Goal: Task Accomplishment & Management: Manage account settings

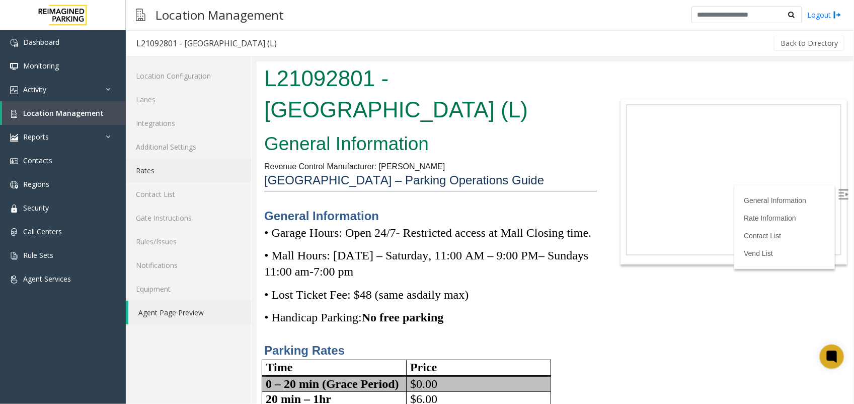
click at [158, 175] on link "Rates" at bounding box center [188, 171] width 125 height 24
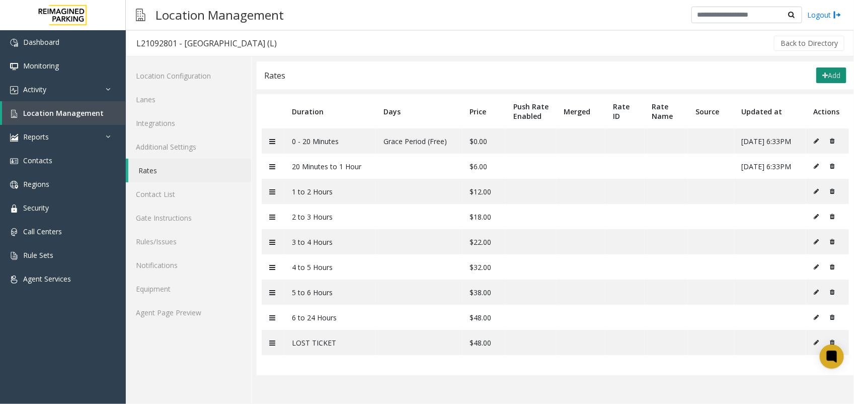
click at [759, 72] on button "Add" at bounding box center [832, 75] width 30 height 16
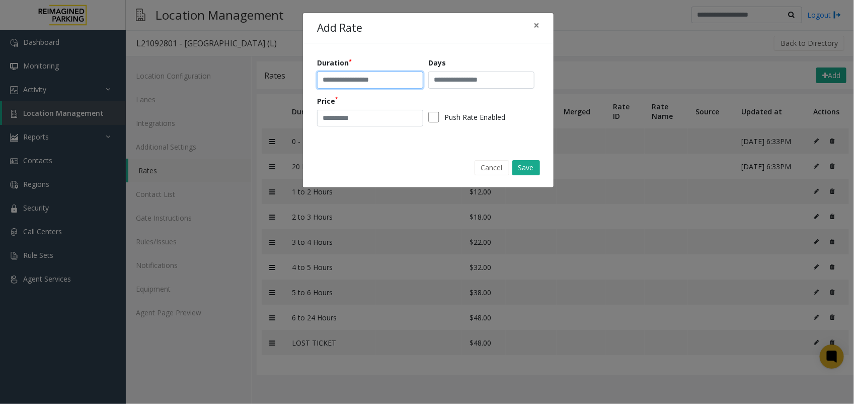
click at [384, 84] on input "text" at bounding box center [370, 79] width 106 height 17
click at [451, 79] on input "text" at bounding box center [481, 79] width 106 height 17
click at [339, 307] on div "Add Rate × Duration Days Price Push Rate Enabled Cancel Save" at bounding box center [427, 202] width 854 height 404
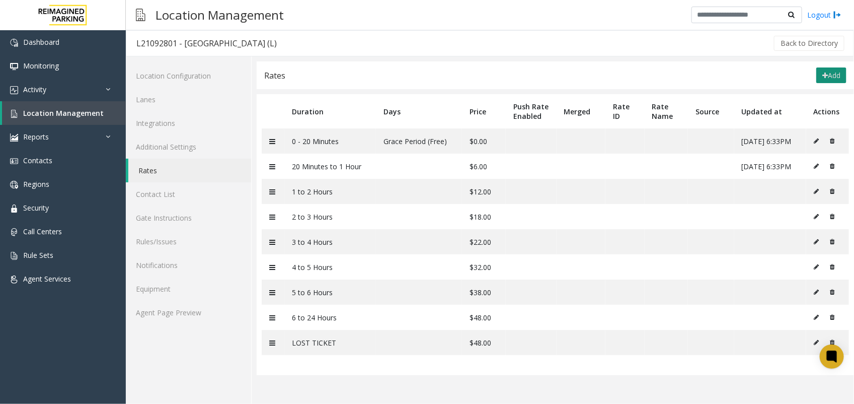
click at [759, 69] on button "Add" at bounding box center [832, 75] width 30 height 16
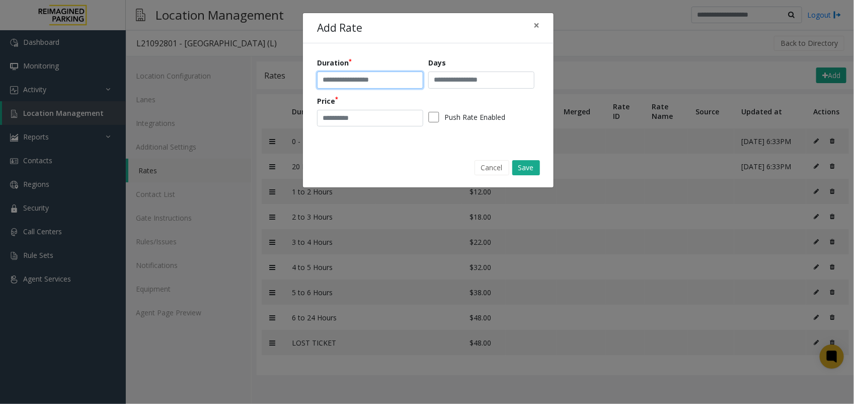
click at [346, 81] on input "text" at bounding box center [370, 79] width 106 height 17
click at [359, 81] on input "text" at bounding box center [370, 79] width 106 height 17
paste input "**********"
type input "**********"
click at [368, 122] on input "number" at bounding box center [370, 118] width 106 height 17
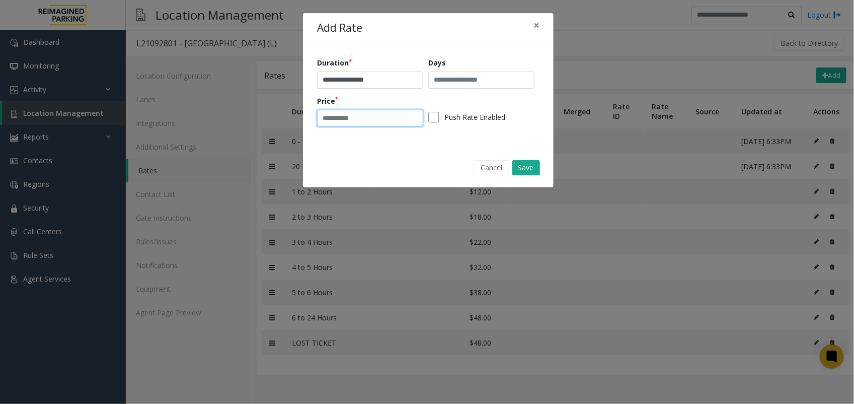
drag, startPoint x: 341, startPoint y: 119, endPoint x: 299, endPoint y: 122, distance: 42.9
click at [299, 122] on div "**********" at bounding box center [427, 202] width 854 height 404
click at [355, 124] on input "number" at bounding box center [370, 118] width 106 height 17
click at [315, 122] on div "**********" at bounding box center [428, 95] width 251 height 104
type input "*"
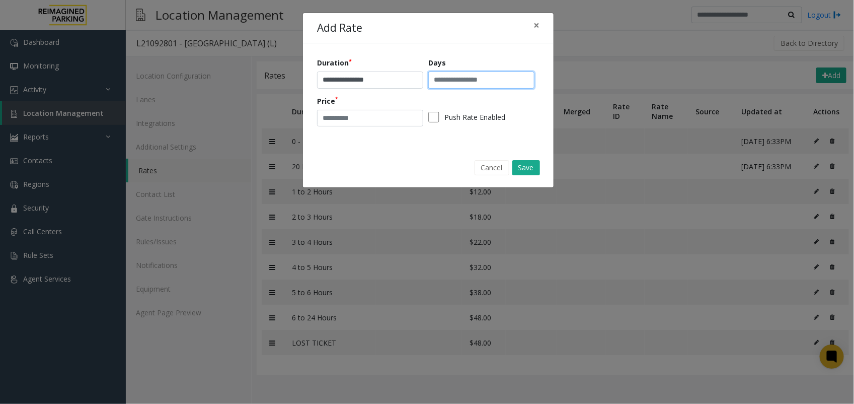
click at [463, 81] on input "text" at bounding box center [481, 79] width 106 height 17
paste input "**********"
type input "**********"
click at [526, 165] on button "Save" at bounding box center [527, 167] width 28 height 15
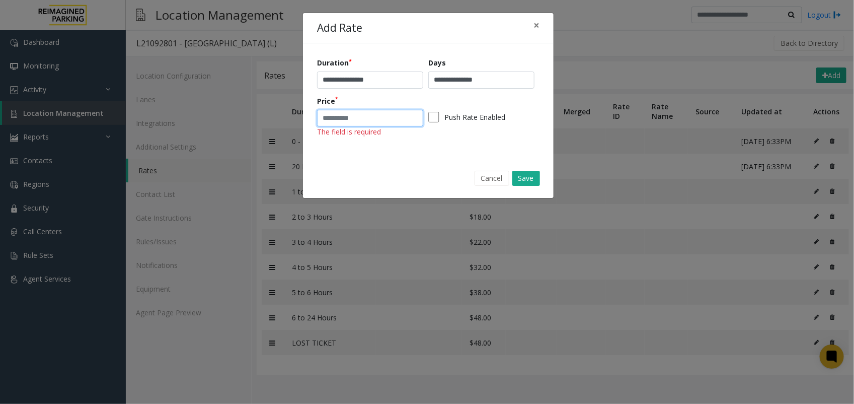
click at [353, 122] on input "number" at bounding box center [370, 118] width 106 height 17
type input "*"
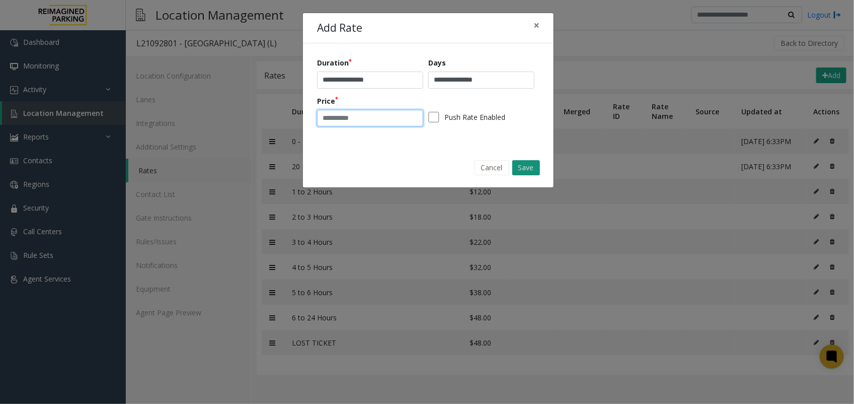
type input "*"
click at [527, 169] on button "Save" at bounding box center [527, 167] width 28 height 15
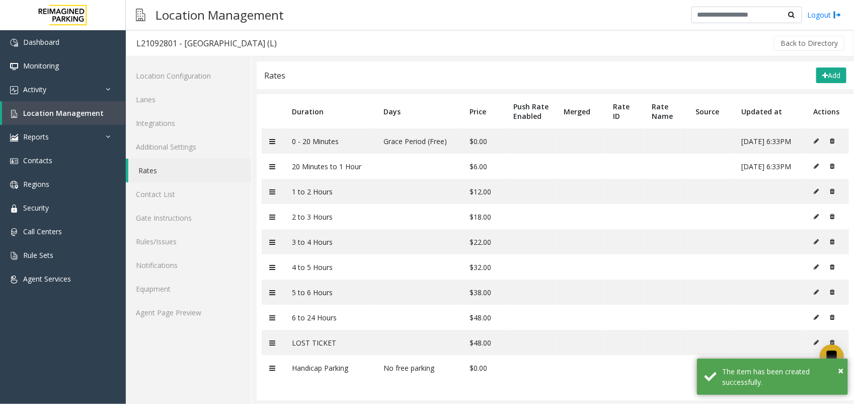
scroll to position [9, 0]
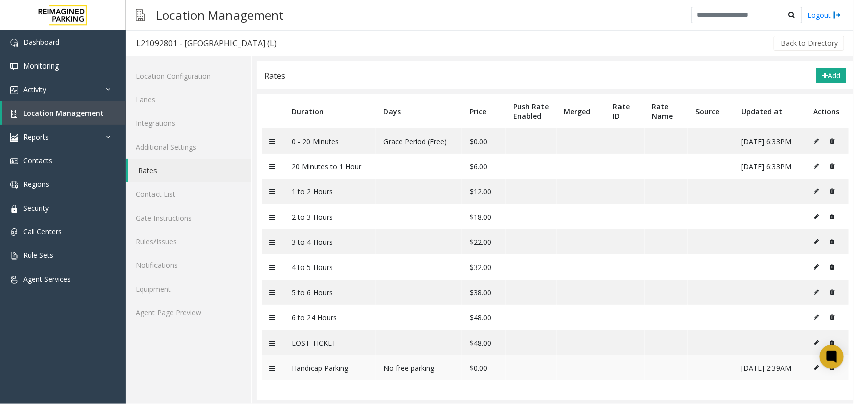
click at [759, 358] on icon at bounding box center [817, 367] width 5 height 6
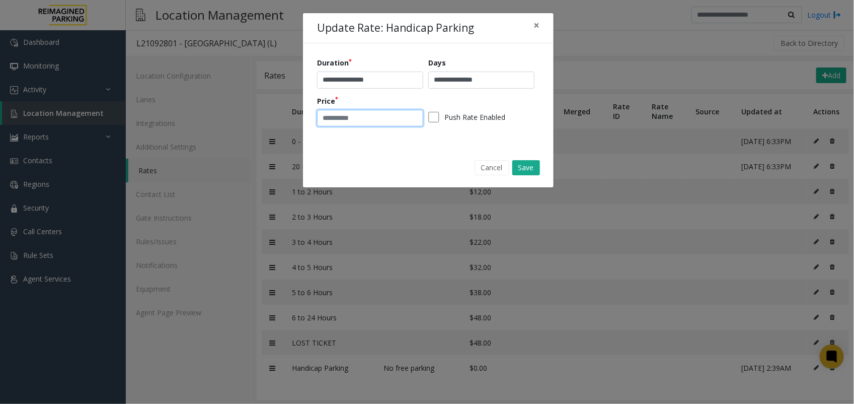
drag, startPoint x: 347, startPoint y: 122, endPoint x: 231, endPoint y: 127, distance: 116.9
click at [231, 127] on div "**********" at bounding box center [427, 202] width 854 height 404
click at [520, 165] on button "Save" at bounding box center [527, 167] width 28 height 15
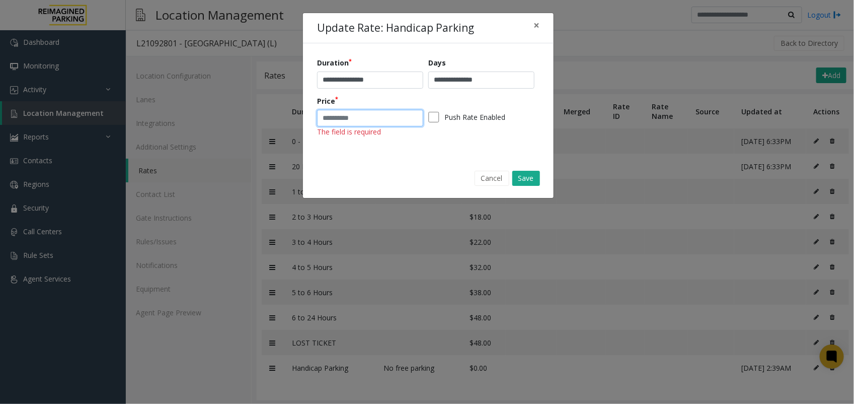
click at [341, 112] on input "number" at bounding box center [370, 118] width 106 height 17
click at [529, 176] on button "Save" at bounding box center [527, 178] width 28 height 15
click at [529, 179] on button "Save" at bounding box center [527, 178] width 28 height 15
click at [487, 184] on button "Cancel" at bounding box center [492, 178] width 35 height 15
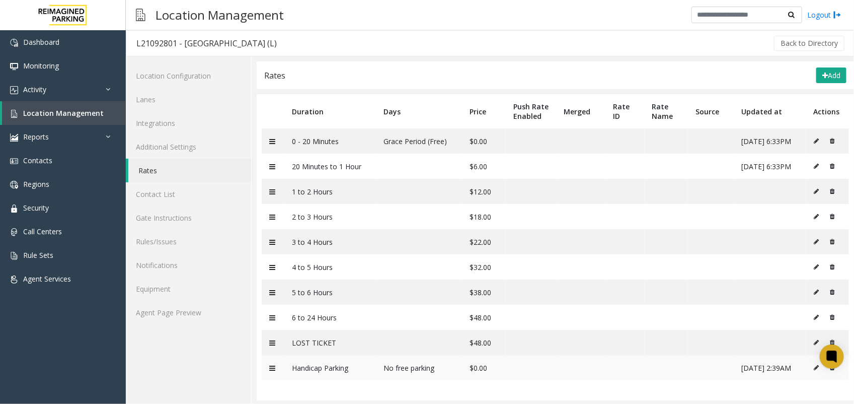
click at [759, 358] on icon at bounding box center [833, 367] width 5 height 6
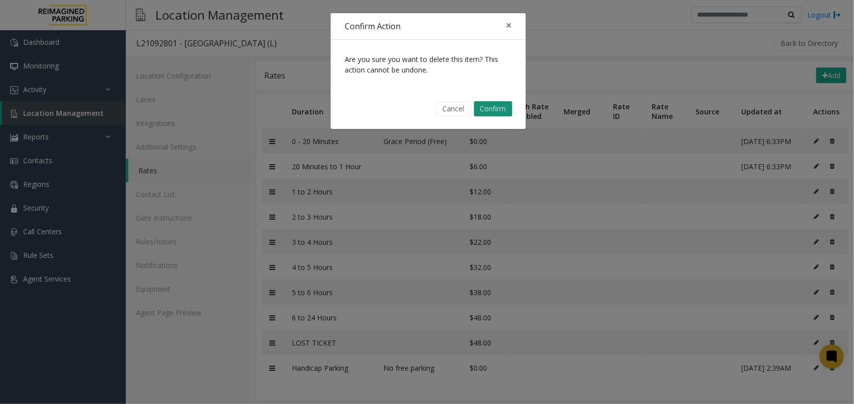
click at [492, 106] on button "Confirm" at bounding box center [493, 108] width 38 height 15
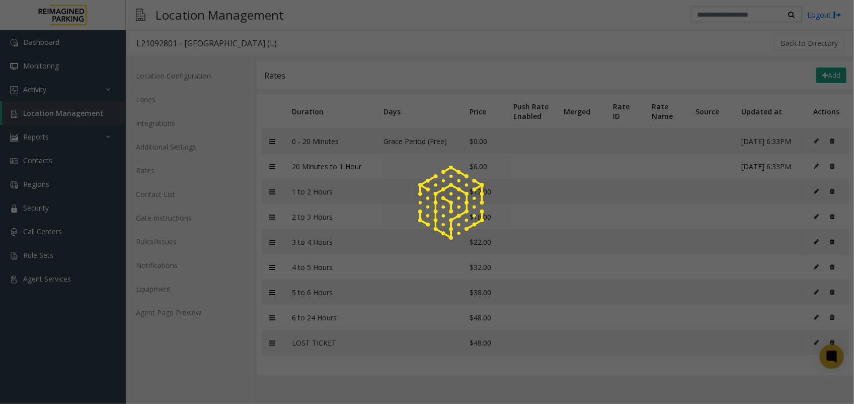
scroll to position [0, 0]
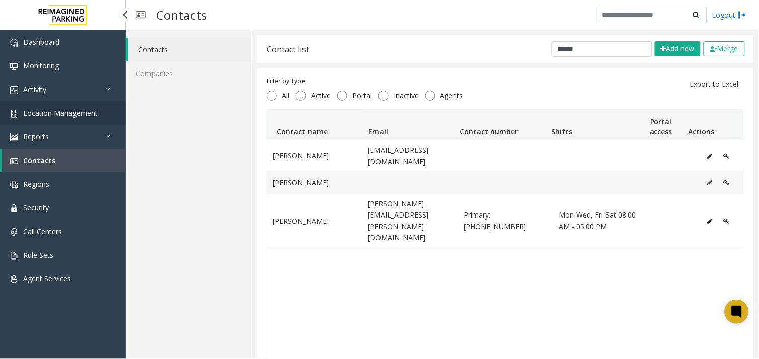
click at [71, 122] on link "Location Management" at bounding box center [63, 113] width 126 height 24
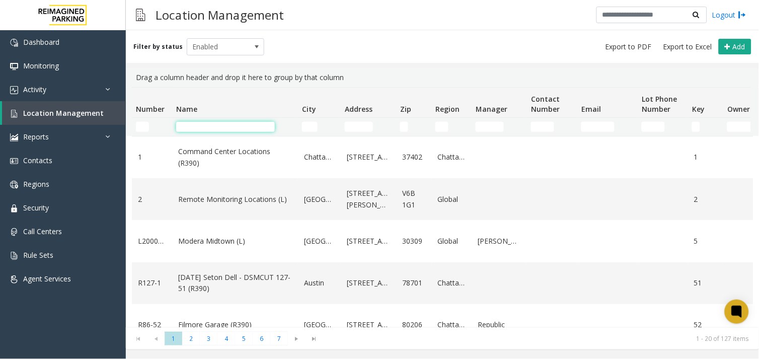
click at [193, 124] on input "Name Filter" at bounding box center [225, 127] width 99 height 10
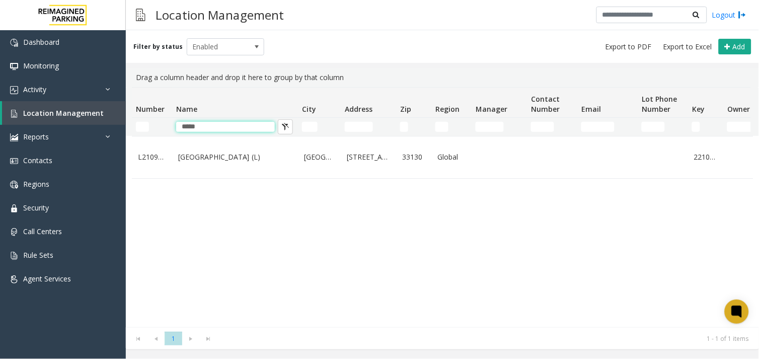
type input "*****"
click at [204, 157] on link "[GEOGRAPHIC_DATA] (L)" at bounding box center [235, 157] width 114 height 11
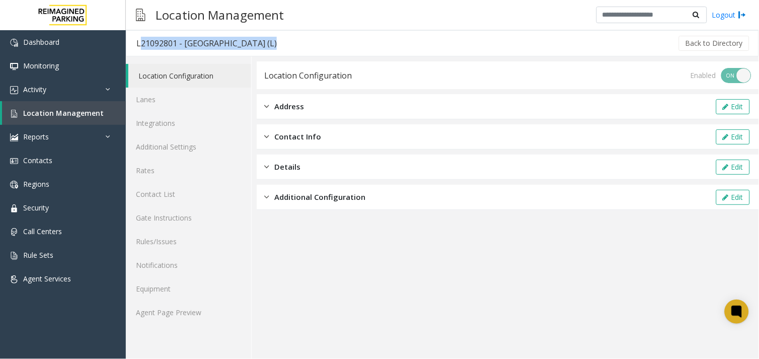
drag, startPoint x: 289, startPoint y: 45, endPoint x: 132, endPoint y: 42, distance: 157.1
click at [132, 42] on div "L21092801 - [GEOGRAPHIC_DATA] (L) Back to Directory" at bounding box center [442, 43] width 633 height 26
copy div "L21092801 - [GEOGRAPHIC_DATA] (L)"
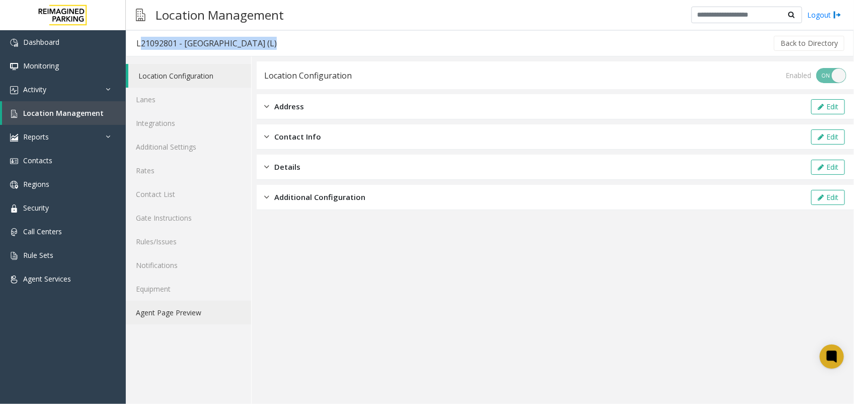
click at [164, 306] on link "Agent Page Preview" at bounding box center [188, 313] width 125 height 24
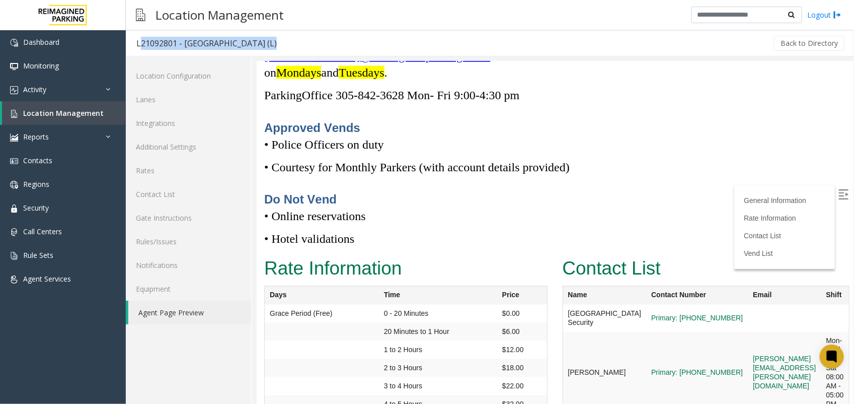
scroll to position [4153, 0]
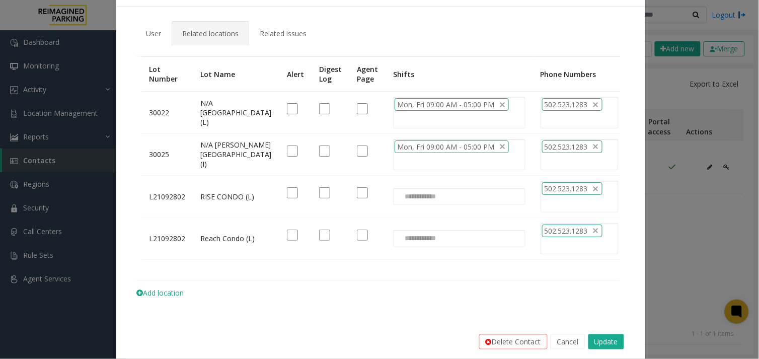
scroll to position [56, 0]
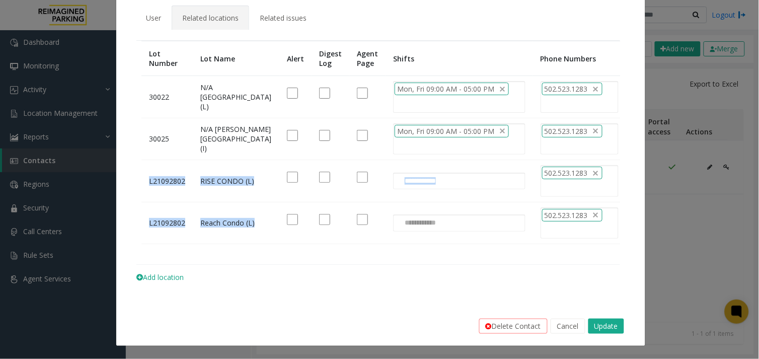
drag, startPoint x: 220, startPoint y: 239, endPoint x: 148, endPoint y: 187, distance: 88.3
click at [148, 187] on tbody "30022 N/A Field Harbor (L) Mon, Fri 09:00 AM - 05:00 PM 502.523.1283 30025 N/A …" at bounding box center [404, 160] width 526 height 168
drag, startPoint x: 148, startPoint y: 187, endPoint x: 154, endPoint y: 188, distance: 5.6
click at [154, 188] on td "L21092802" at bounding box center [166, 181] width 51 height 42
drag, startPoint x: 137, startPoint y: 180, endPoint x: 216, endPoint y: 192, distance: 80.0
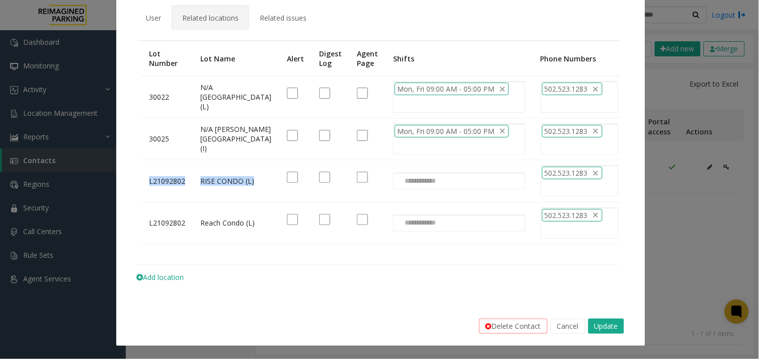
click at [216, 192] on tab "Lot Number Lot Name Alert Digest Log Agent Page Shifts Phone Numbers Actions 30…" at bounding box center [380, 161] width 500 height 262
copy tr "L21092802 RISE CONDO (L)"
drag, startPoint x: 213, startPoint y: 239, endPoint x: 149, endPoint y: 227, distance: 65.6
click at [149, 227] on tr "L21092802 Reach Condo (L) 502.523.1283" at bounding box center [404, 223] width 526 height 42
copy tr "L21092802 Reach Condo (L)"
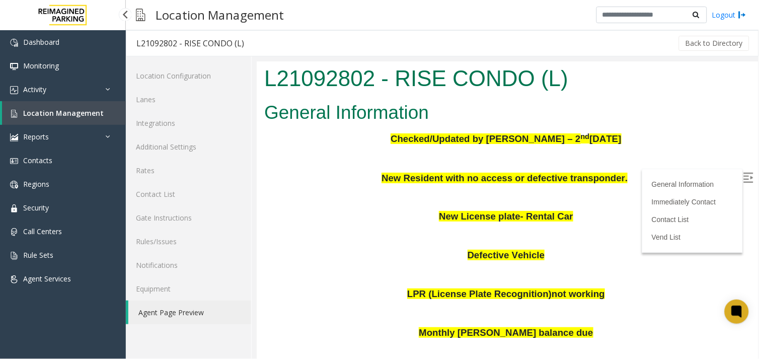
click at [62, 109] on span "Location Management" at bounding box center [63, 113] width 81 height 10
